Goal: Task Accomplishment & Management: Use online tool/utility

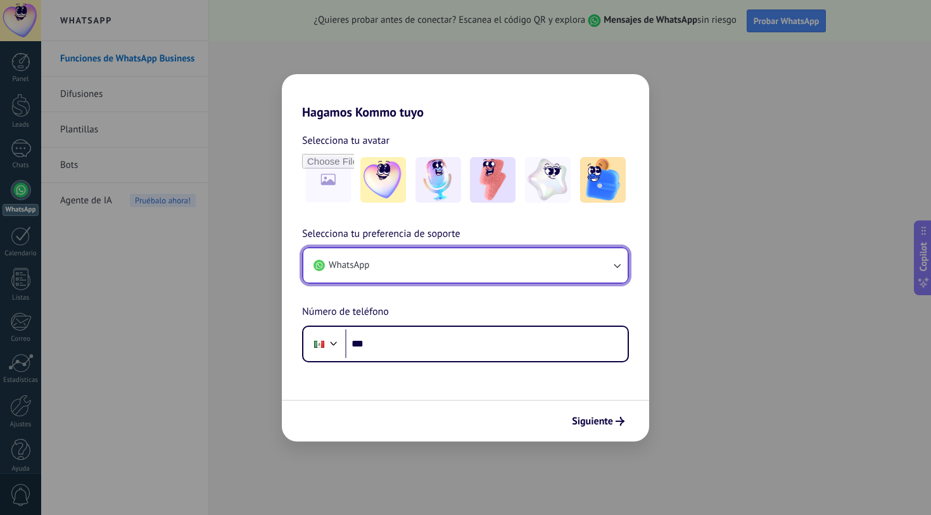
click at [513, 275] on button "WhatsApp" at bounding box center [465, 265] width 324 height 34
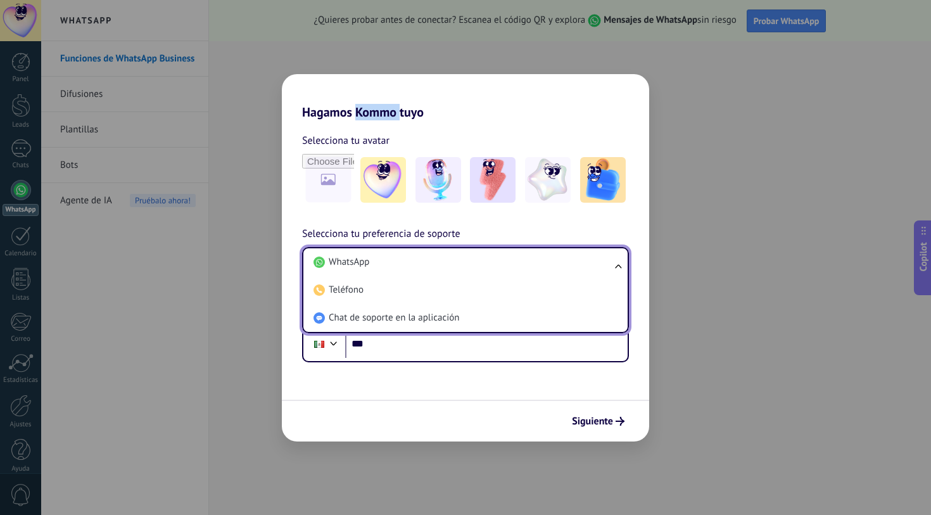
drag, startPoint x: 357, startPoint y: 110, endPoint x: 397, endPoint y: 109, distance: 39.9
click at [398, 110] on h2 "Hagamos Kommo tuyo" at bounding box center [465, 97] width 367 height 46
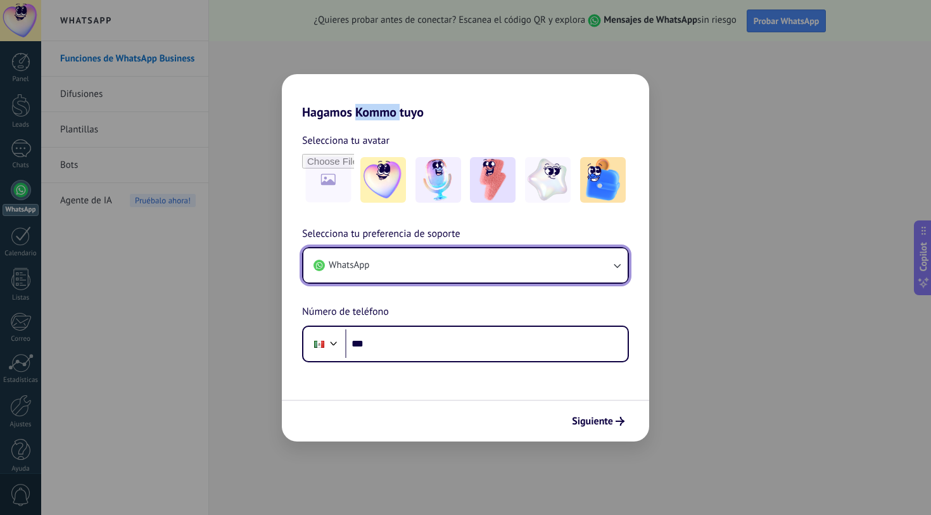
copy h2 "Kommo"
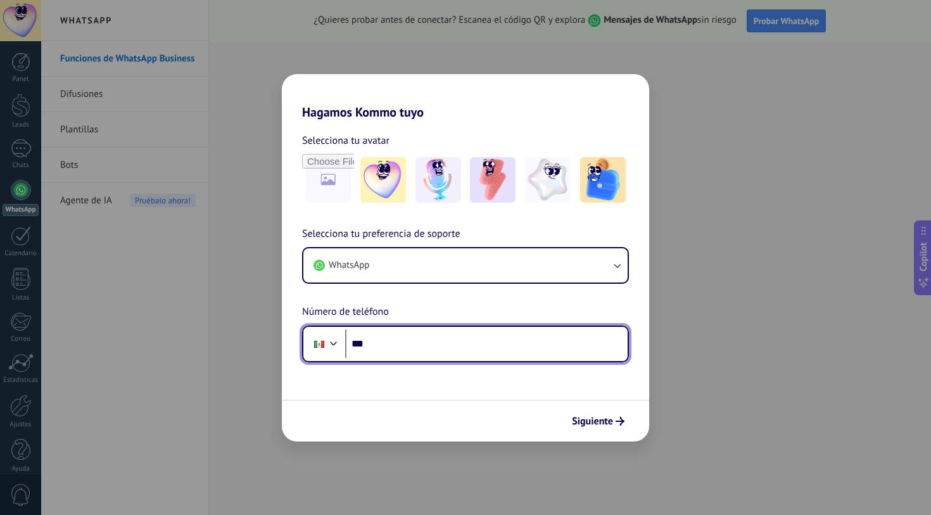
click at [396, 345] on input "***" at bounding box center [486, 343] width 283 height 29
type input "**********"
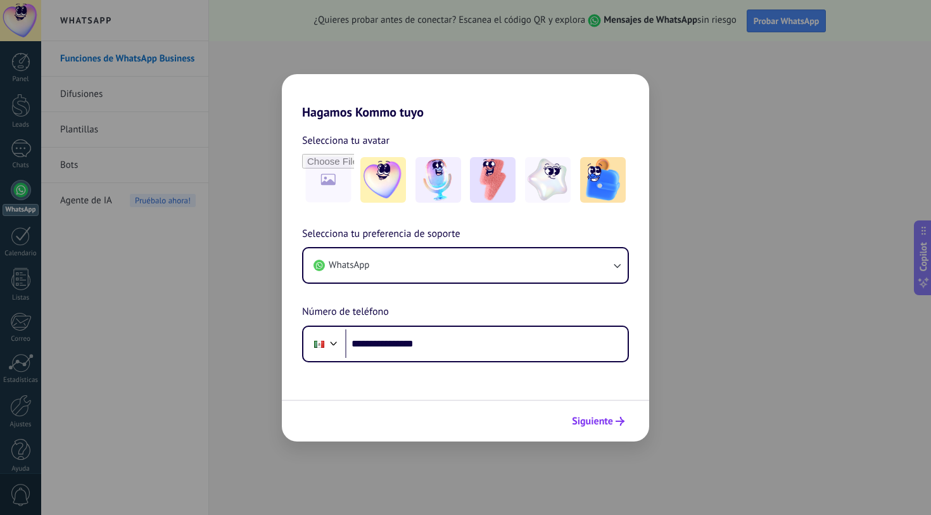
click at [590, 424] on span "Siguiente" at bounding box center [592, 421] width 41 height 9
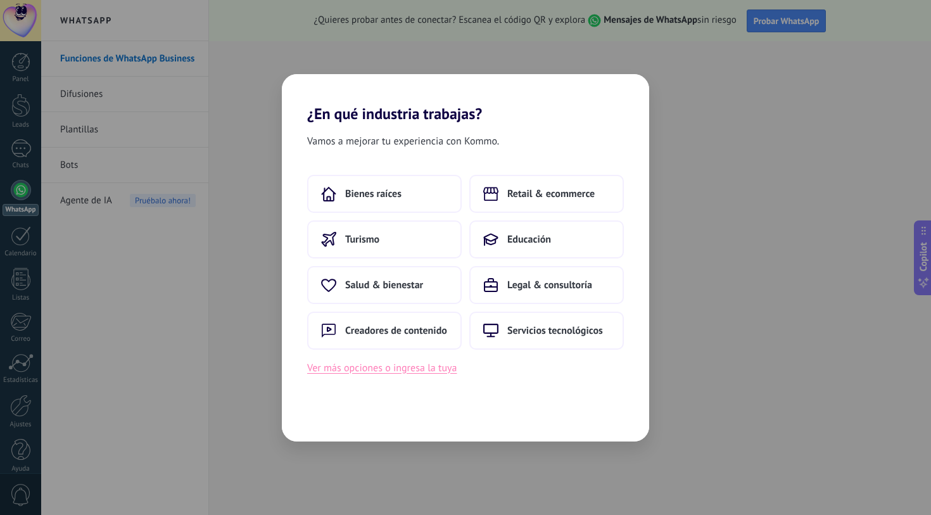
click at [390, 374] on button "Ver más opciones o ingresa la tuya" at bounding box center [381, 368] width 149 height 16
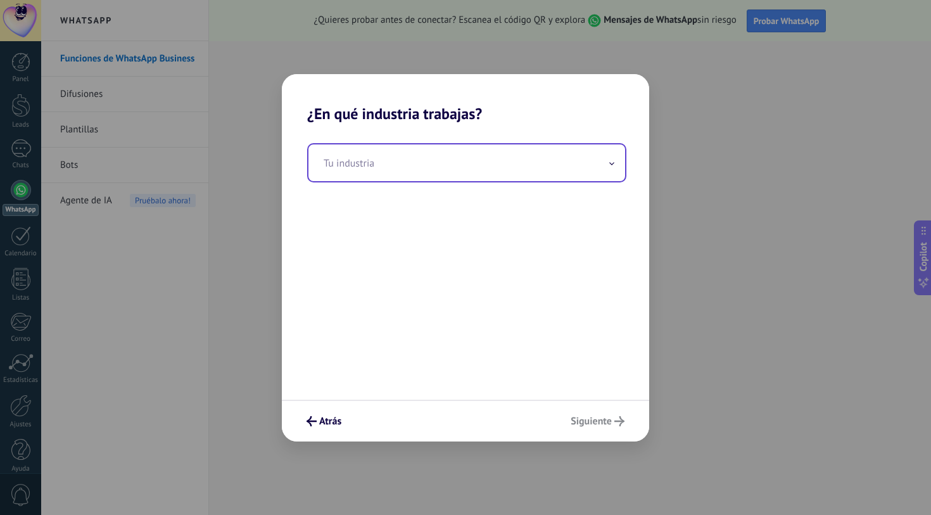
click at [399, 157] on input "text" at bounding box center [466, 162] width 317 height 37
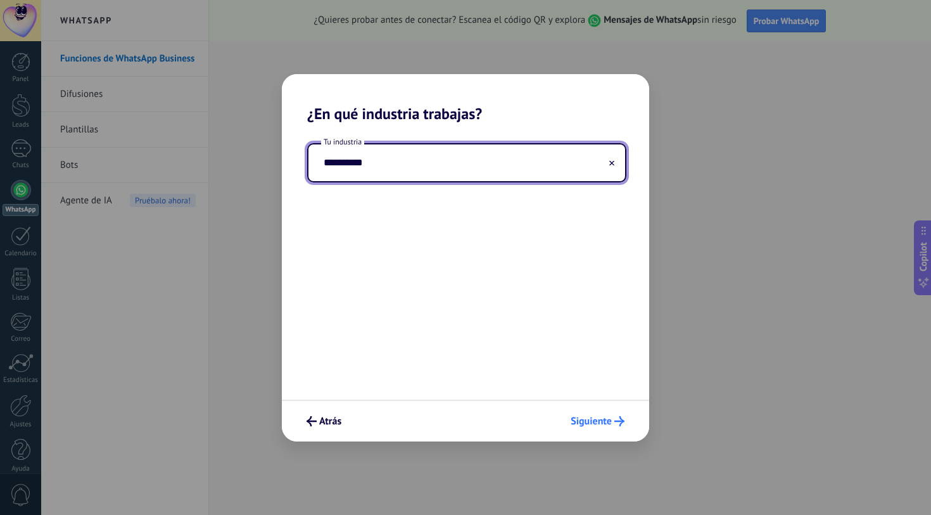
type input "**********"
click at [599, 422] on span "Siguiente" at bounding box center [591, 421] width 41 height 9
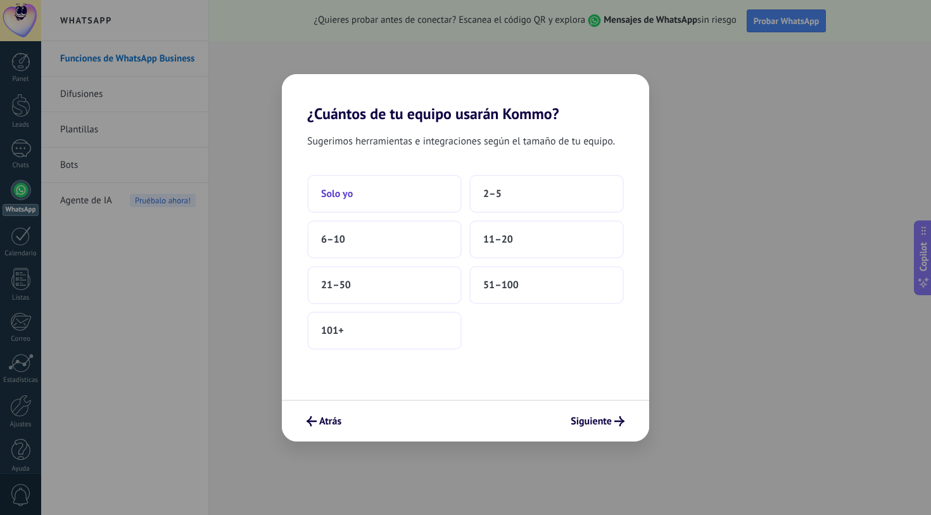
click at [385, 191] on button "Solo yo" at bounding box center [384, 194] width 155 height 38
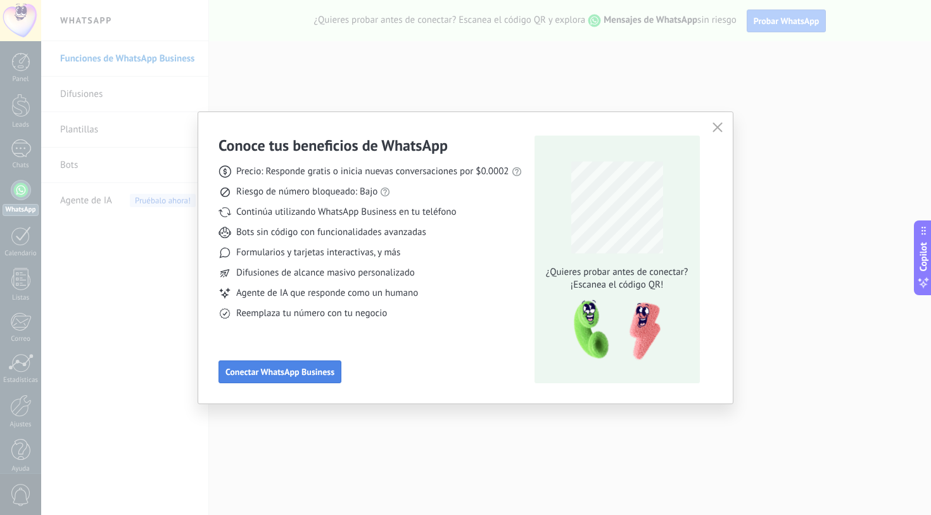
click at [270, 372] on span "Conectar WhatsApp Business" at bounding box center [279, 371] width 109 height 9
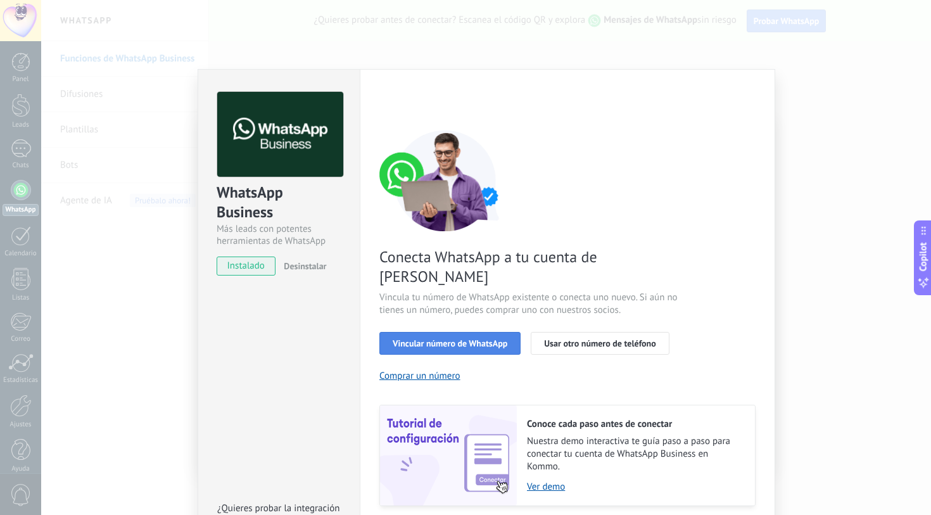
click at [490, 339] on span "Vincular número de WhatsApp" at bounding box center [450, 343] width 115 height 9
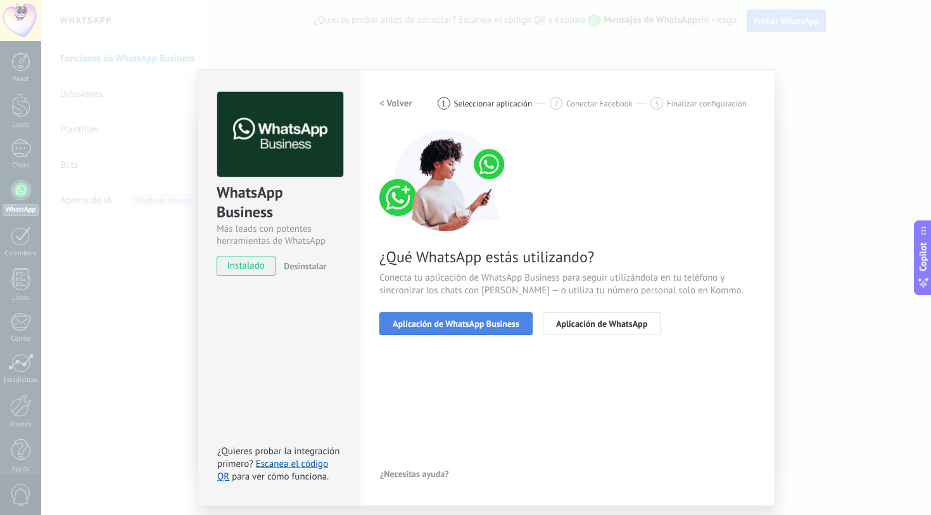
click at [490, 327] on span "Aplicación de WhatsApp Business" at bounding box center [456, 323] width 127 height 9
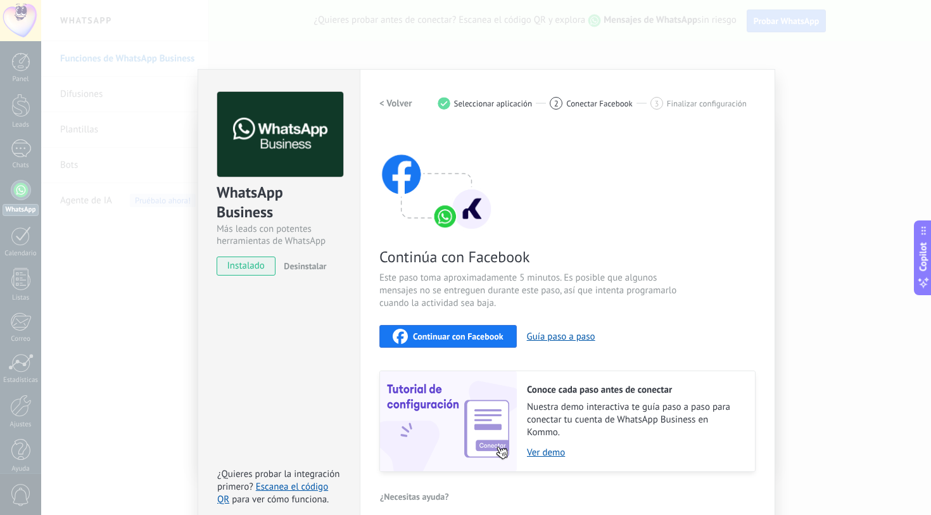
scroll to position [13, 0]
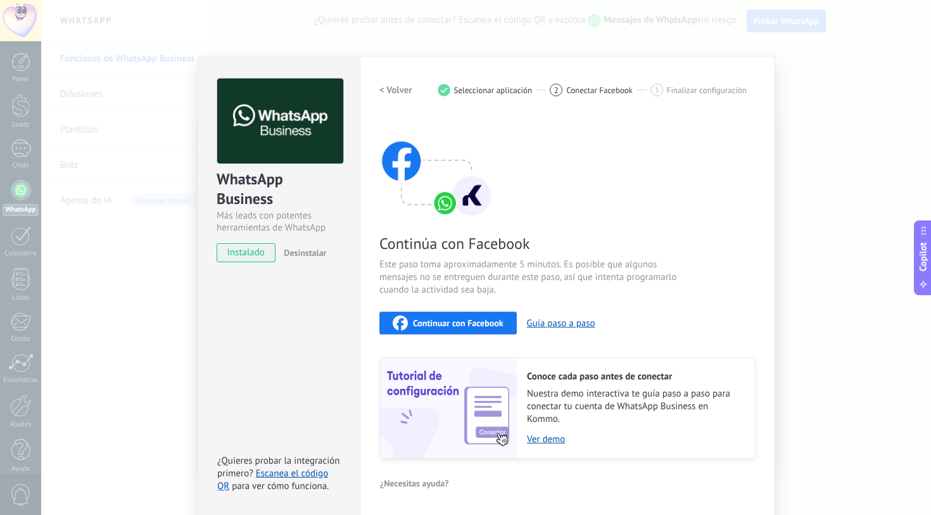
click at [815, 50] on div "WhatsApp Business Más leads con potentes herramientas de WhatsApp instalado Des…" at bounding box center [486, 257] width 890 height 515
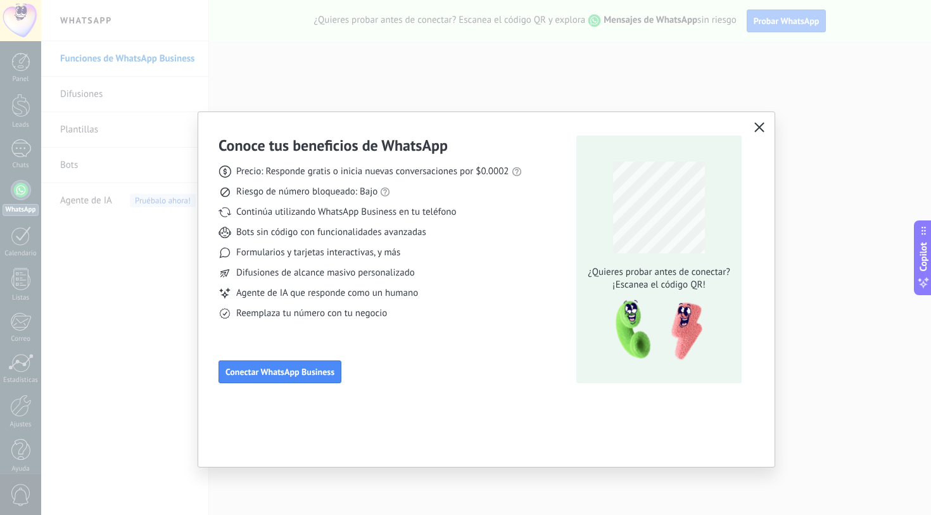
click at [793, 116] on div "Conoce tus beneficios de WhatsApp Precio: Responde gratis o inicia nuevas conve…" at bounding box center [465, 257] width 931 height 515
click at [762, 120] on button "button" at bounding box center [759, 128] width 16 height 18
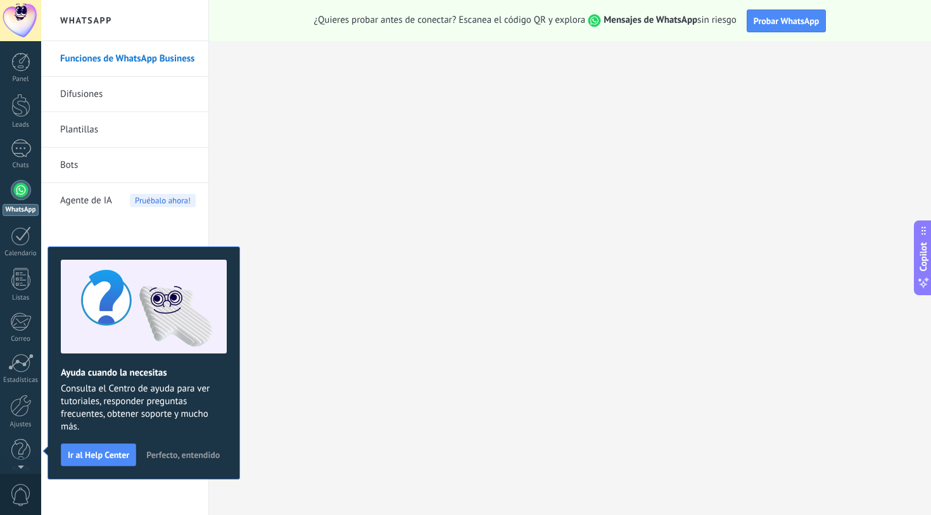
click at [8, 132] on div "Panel Leads Chats WhatsApp Clientes" at bounding box center [20, 269] width 41 height 433
click at [11, 154] on div at bounding box center [21, 148] width 20 height 18
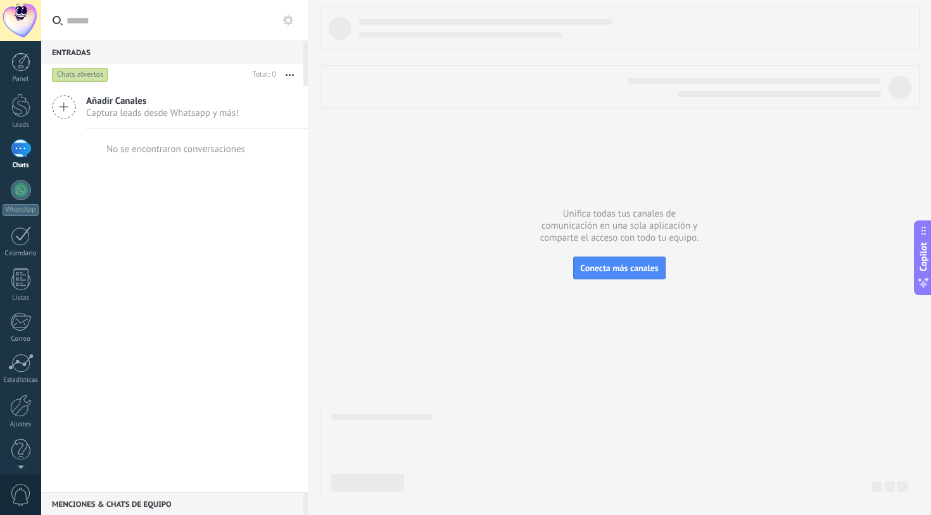
click at [73, 104] on icon at bounding box center [64, 107] width 24 height 24
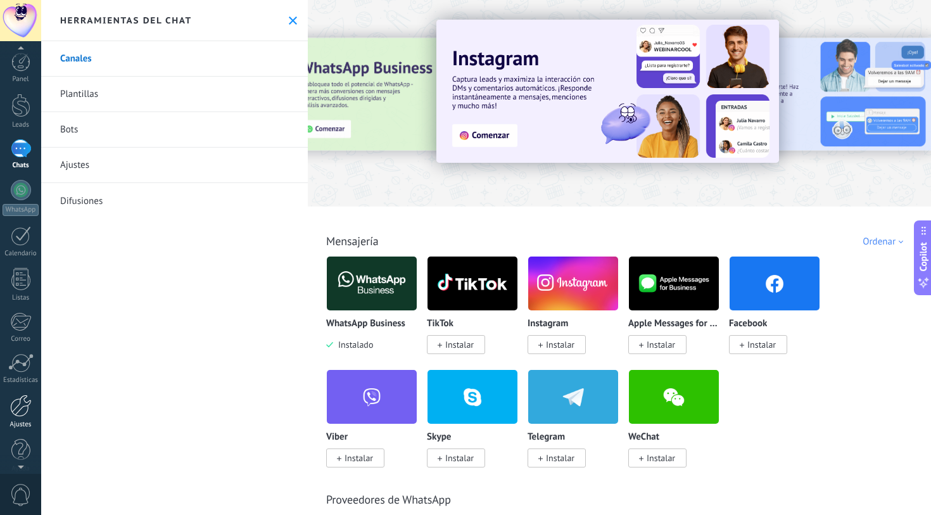
scroll to position [4, 0]
click at [18, 69] on link "Panel" at bounding box center [20, 64] width 41 height 31
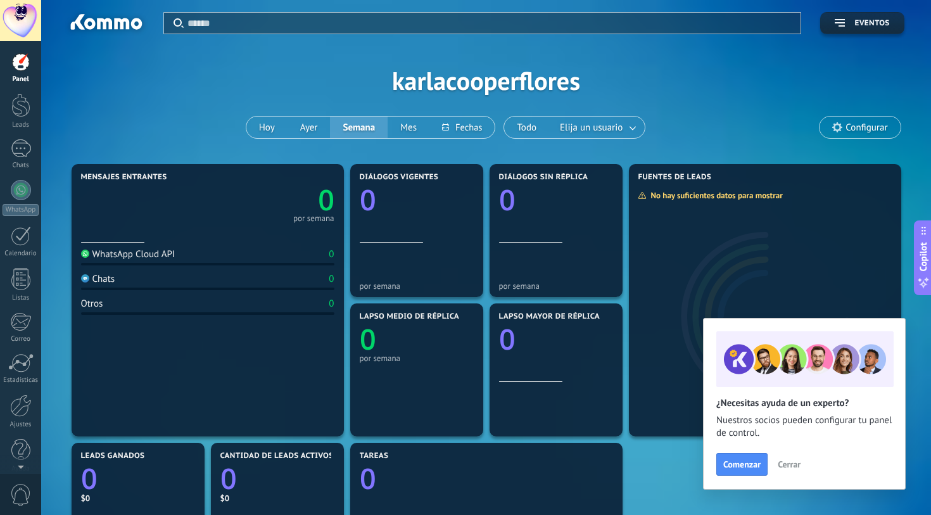
click at [115, 248] on div "WhatsApp Cloud API 0 Chats 0 Otros 0" at bounding box center [207, 336] width 253 height 186
click at [110, 253] on div "WhatsApp Cloud API" at bounding box center [128, 254] width 94 height 12
click at [21, 157] on div at bounding box center [21, 148] width 20 height 18
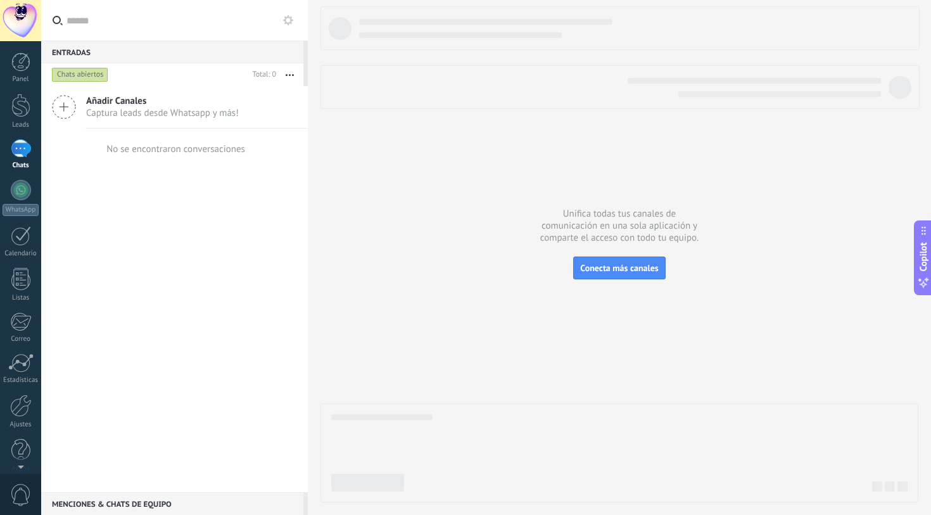
click at [61, 109] on icon at bounding box center [64, 107] width 24 height 24
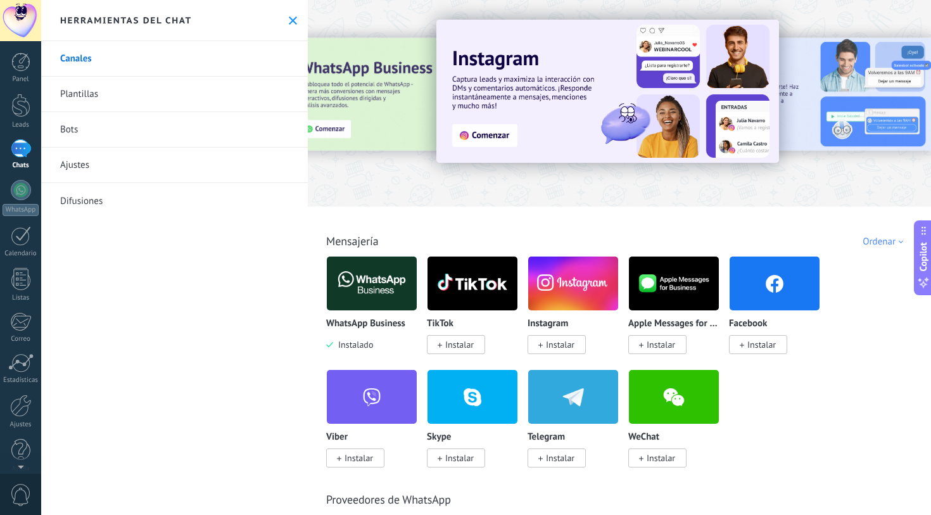
click at [160, 79] on link "Plantillas" at bounding box center [174, 94] width 267 height 35
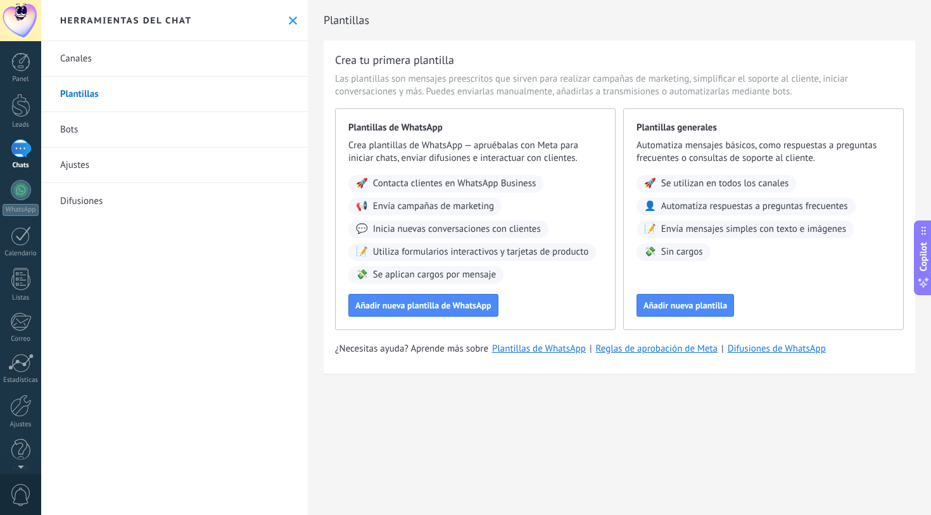
click at [72, 203] on link "Difusiones" at bounding box center [174, 200] width 267 height 35
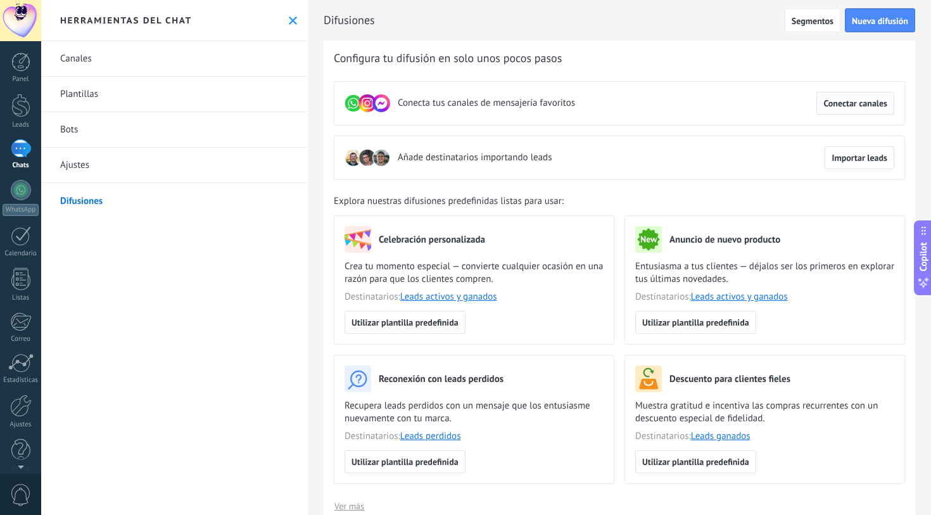
click at [845, 95] on button "Conectar canales" at bounding box center [855, 103] width 78 height 23
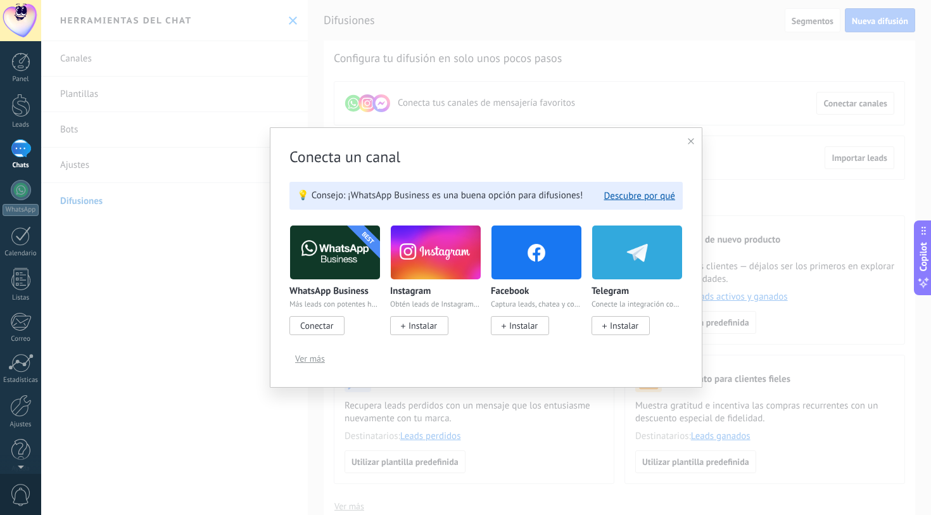
click at [324, 336] on div "BEST WhatsApp Business Más leads con potentes herramientas de WhatsApp Conectar" at bounding box center [339, 287] width 101 height 124
click at [315, 329] on span "Conectar" at bounding box center [316, 325] width 33 height 11
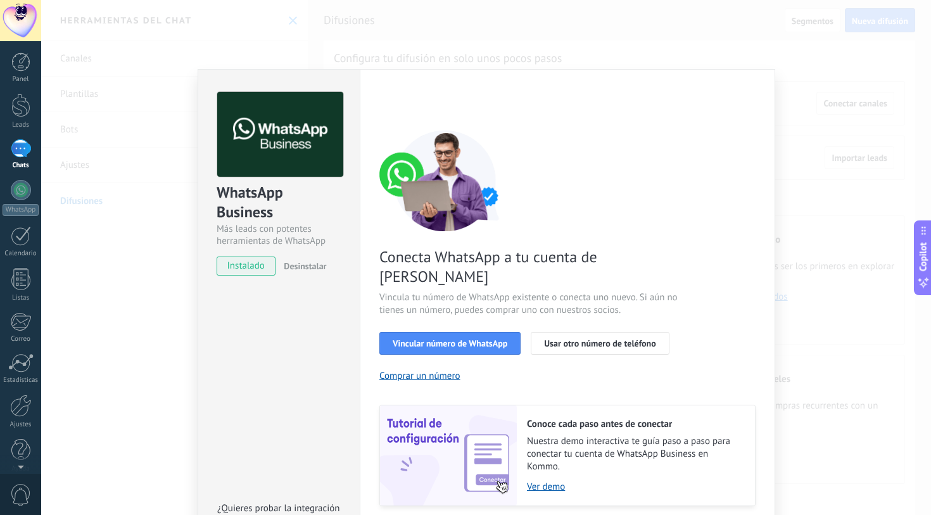
click at [430, 338] on div "Conecta WhatsApp a tu cuenta de Kommo Vincula tu número de WhatsApp existente o…" at bounding box center [567, 318] width 376 height 376
click at [441, 339] on span "Vincular número de WhatsApp" at bounding box center [450, 343] width 115 height 9
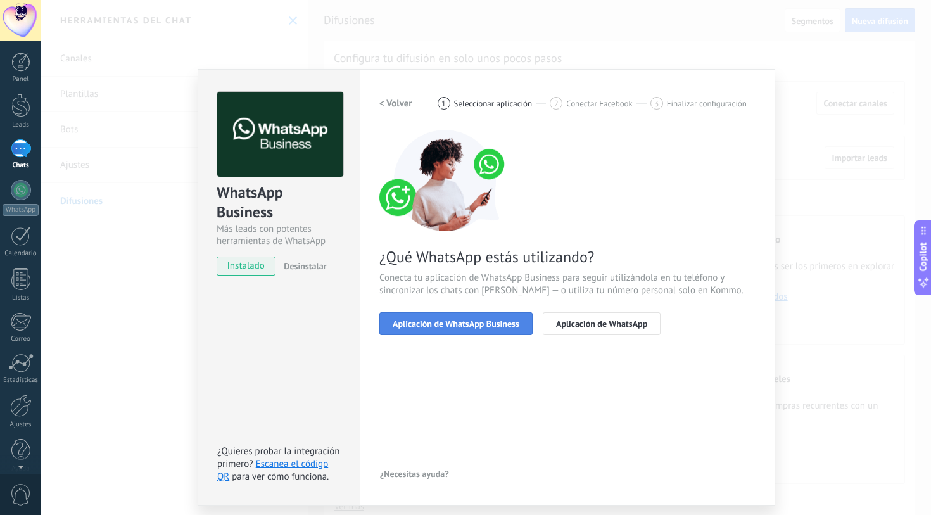
click at [441, 324] on span "Aplicación de WhatsApp Business" at bounding box center [456, 323] width 127 height 9
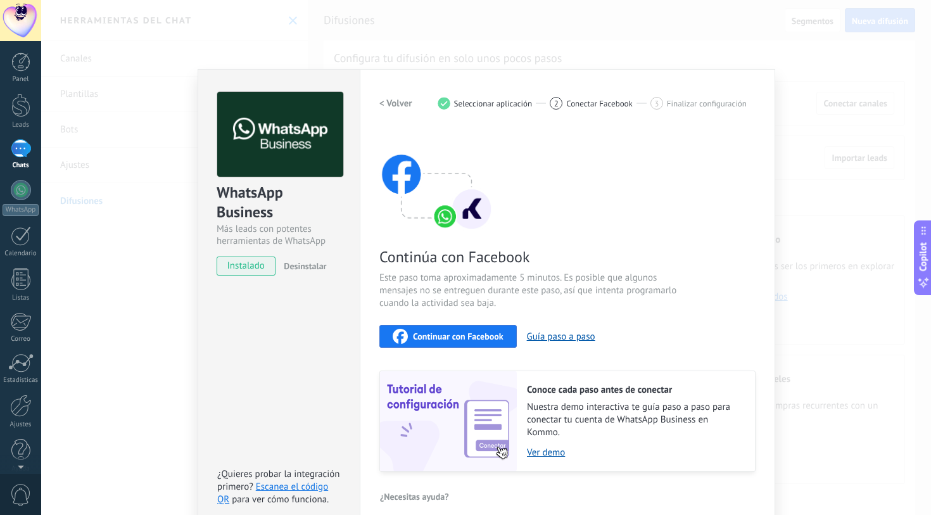
scroll to position [13, 0]
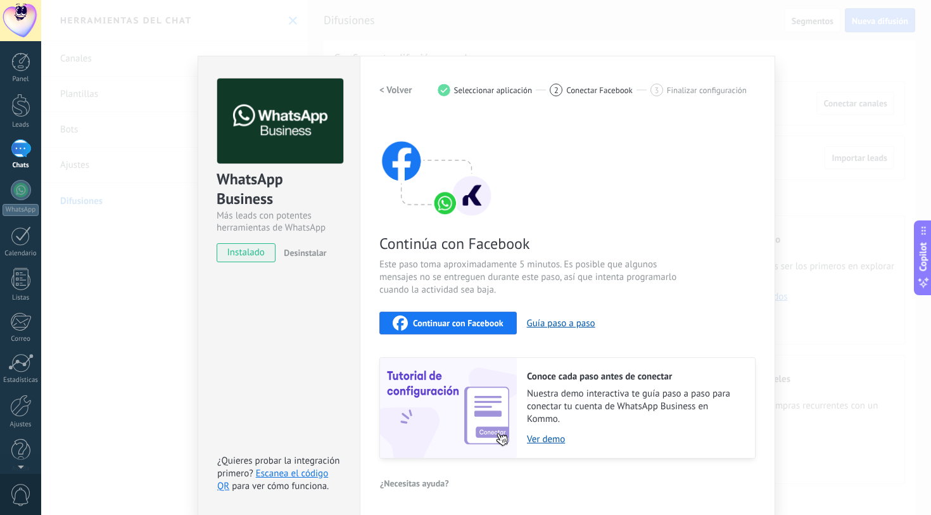
click at [440, 321] on span "Continuar con Facebook" at bounding box center [458, 323] width 91 height 9
click at [255, 383] on div "WhatsApp Business Más leads con potentes herramientas de WhatsApp instalado Des…" at bounding box center [279, 286] width 162 height 460
click at [801, 11] on div "WhatsApp Business Más leads con potentes herramientas de WhatsApp instalado Des…" at bounding box center [486, 257] width 890 height 515
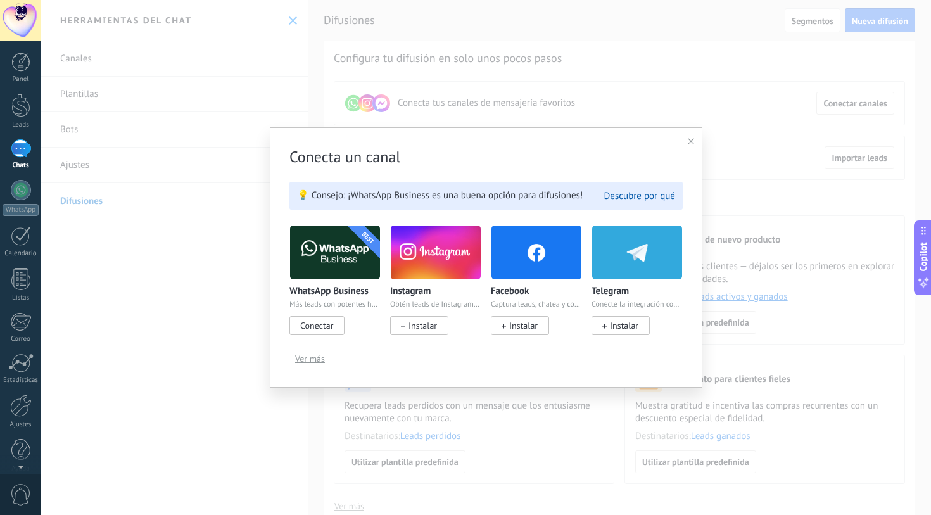
click at [686, 137] on div "Conecta un canal 💡 Consejo: ¡WhatsApp Business es una buena opción para difusio…" at bounding box center [486, 257] width 433 height 260
click at [689, 137] on div at bounding box center [691, 142] width 6 height 12
